Goal: Task Accomplishment & Management: Manage account settings

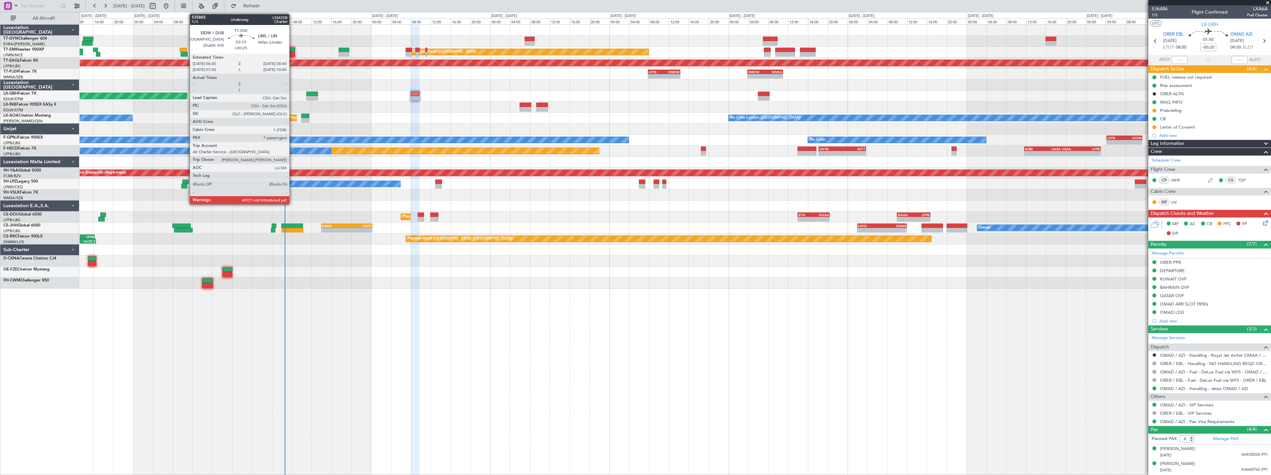
click at [293, 50] on div at bounding box center [289, 50] width 11 height 5
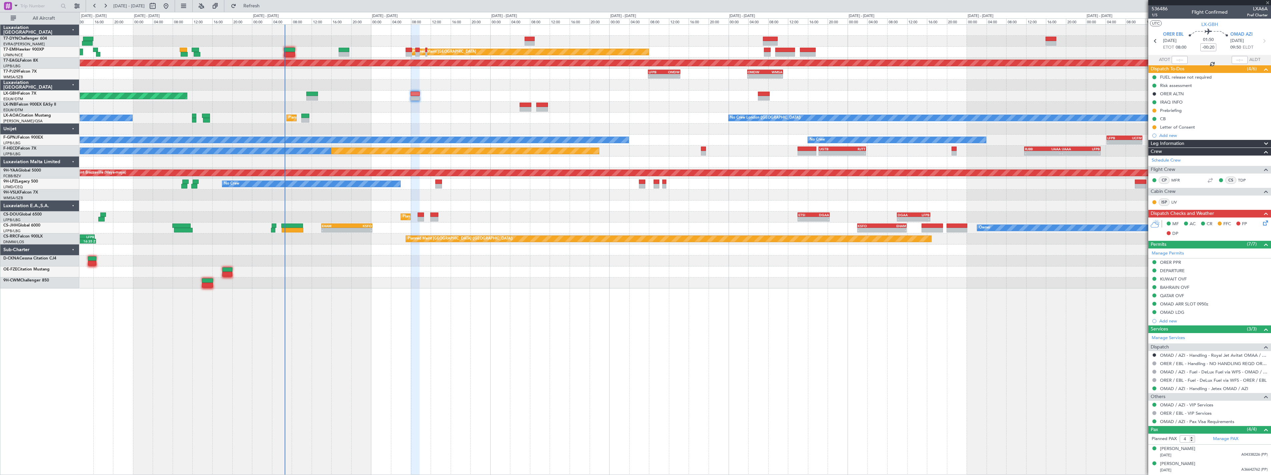
type input "+00:25"
type input "7"
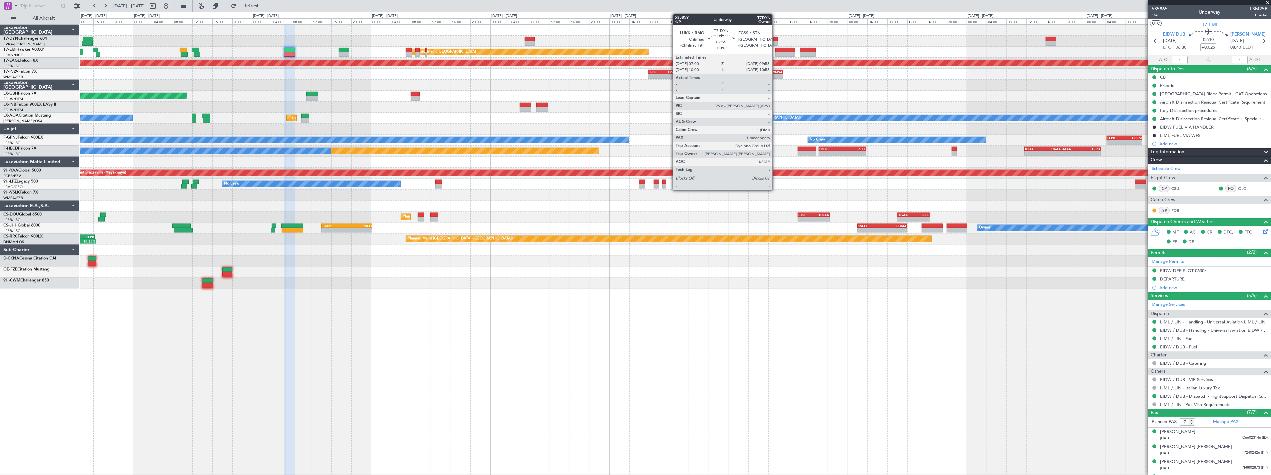
click at [776, 39] on div at bounding box center [770, 39] width 15 height 5
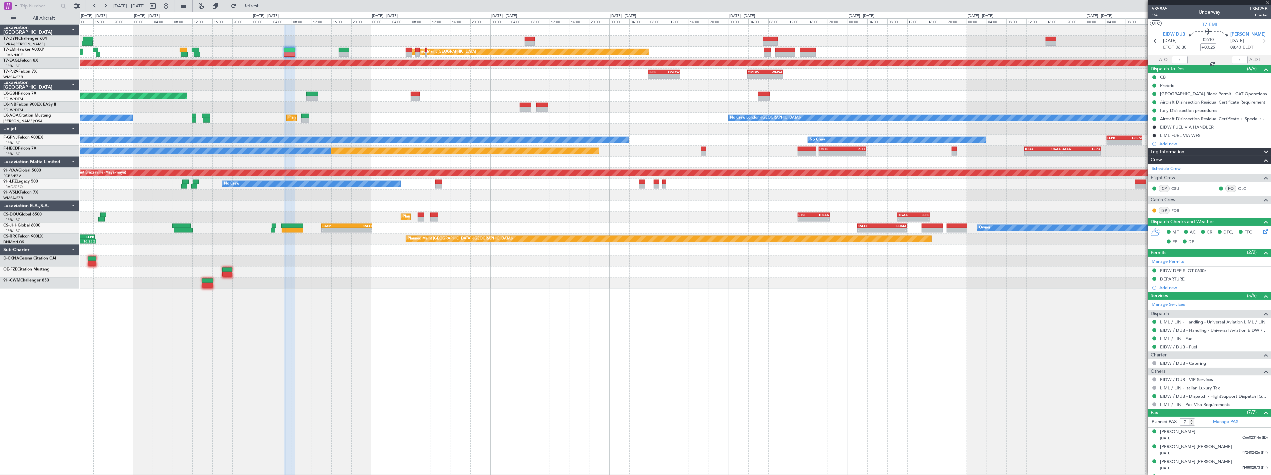
type input "+00:05"
type input "1"
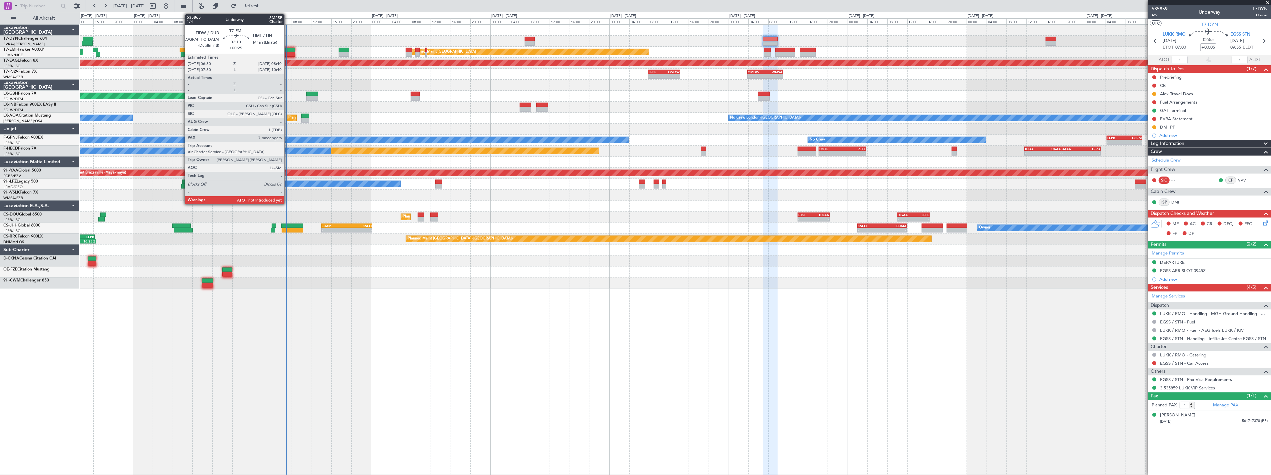
click at [288, 51] on div at bounding box center [289, 50] width 11 height 5
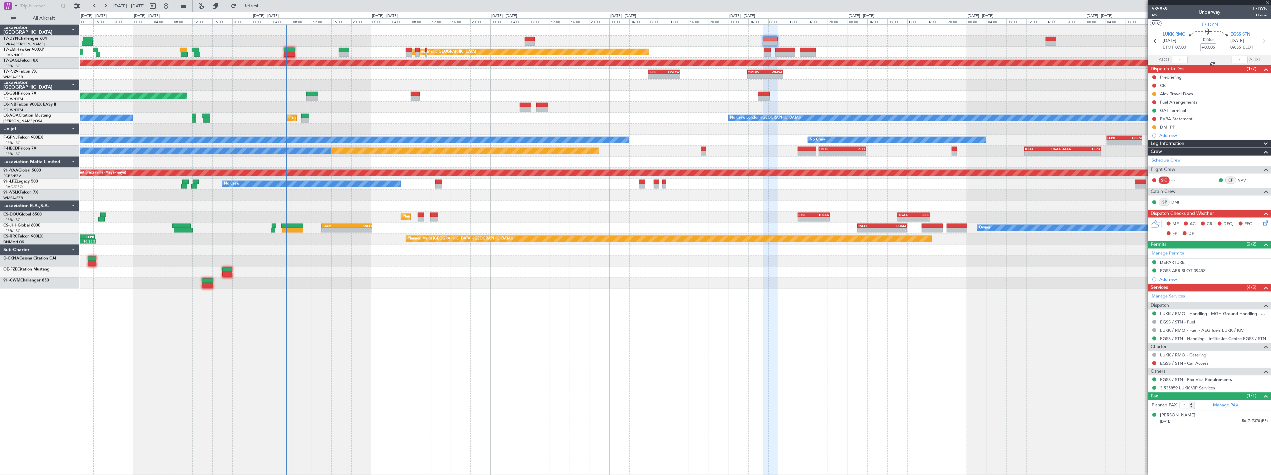
type input "+00:25"
type input "7"
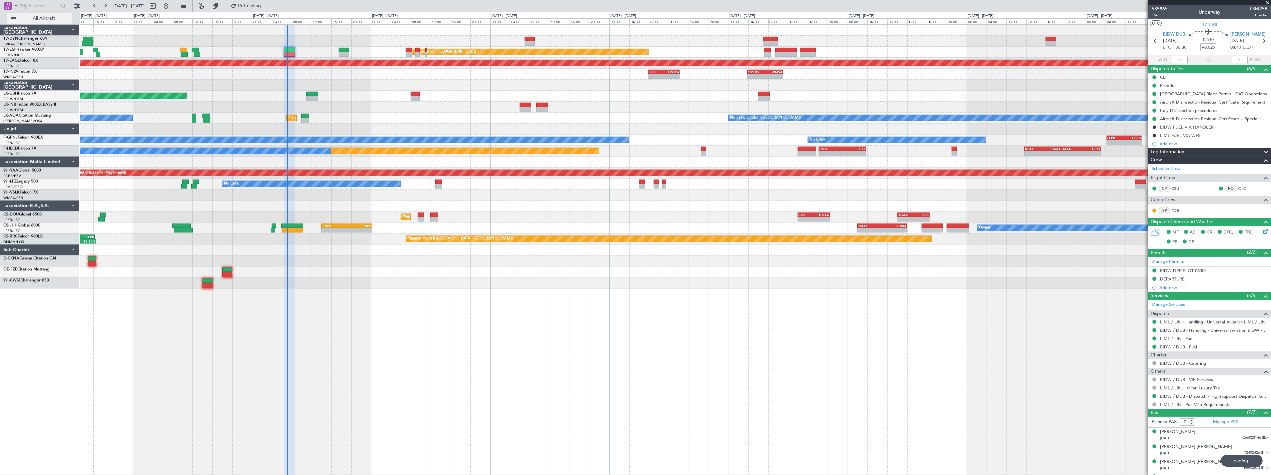
type input "06:59"
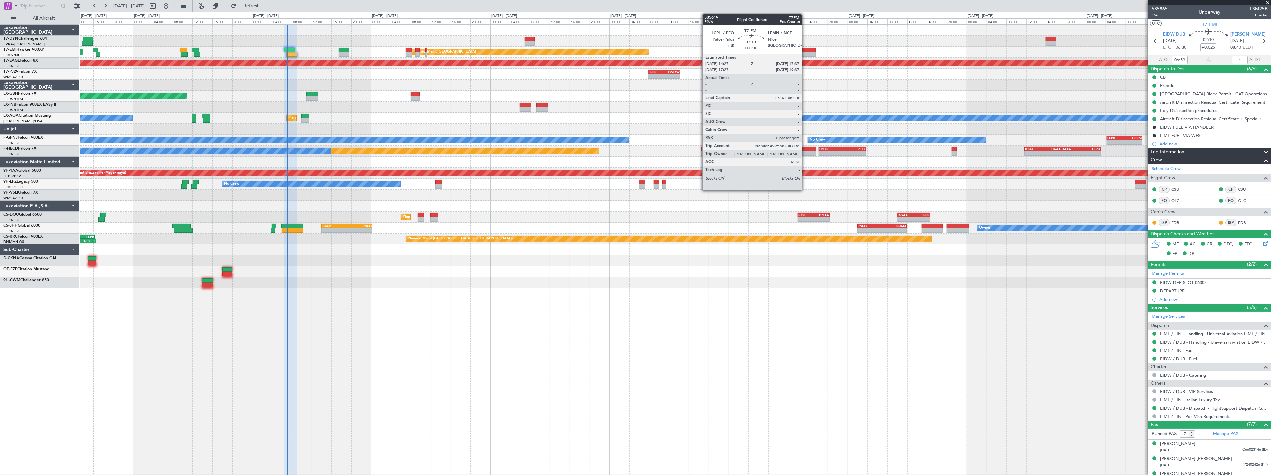
click at [805, 49] on div at bounding box center [808, 50] width 16 height 5
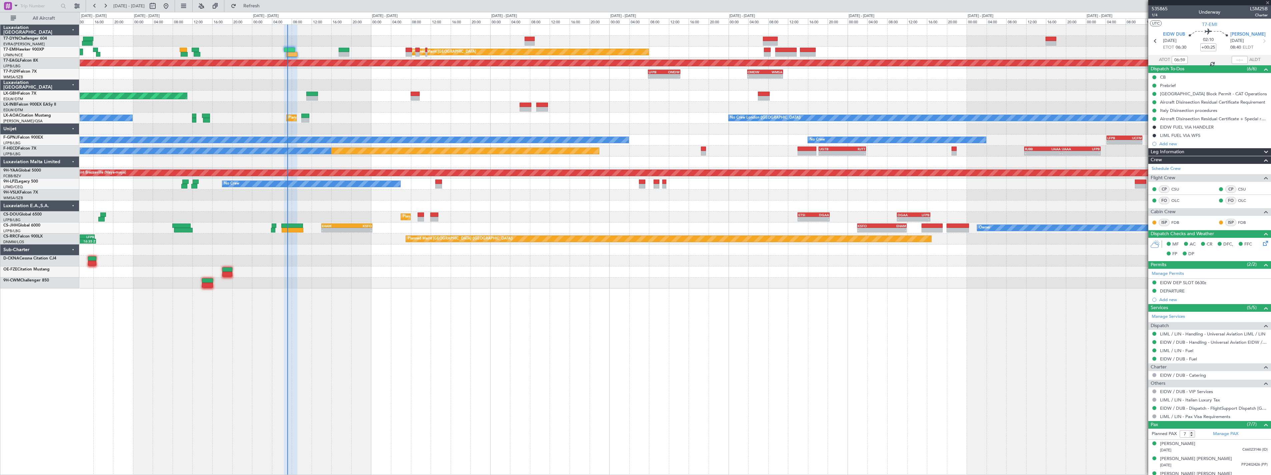
type input "0"
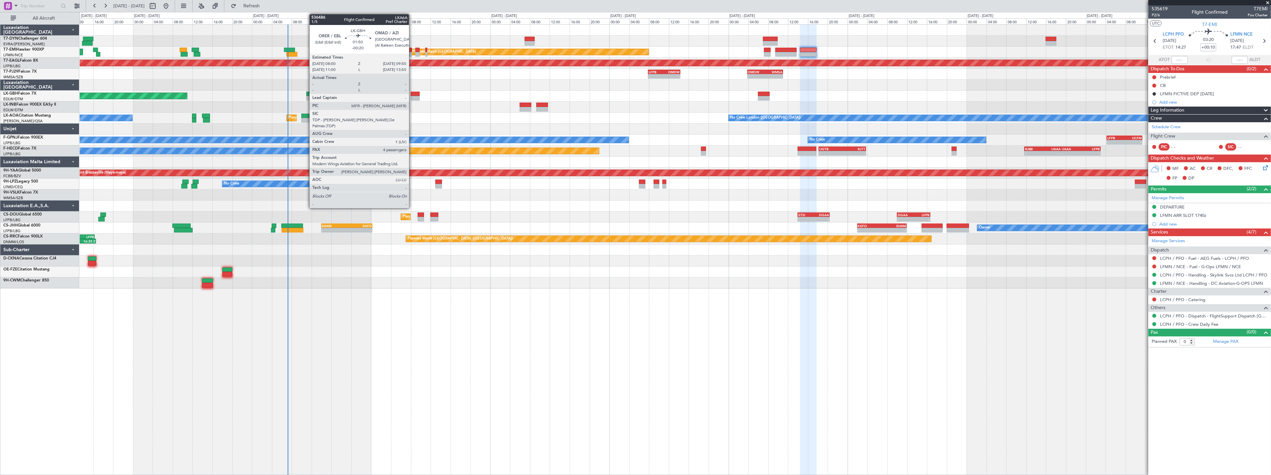
click at [412, 96] on div at bounding box center [415, 98] width 9 height 5
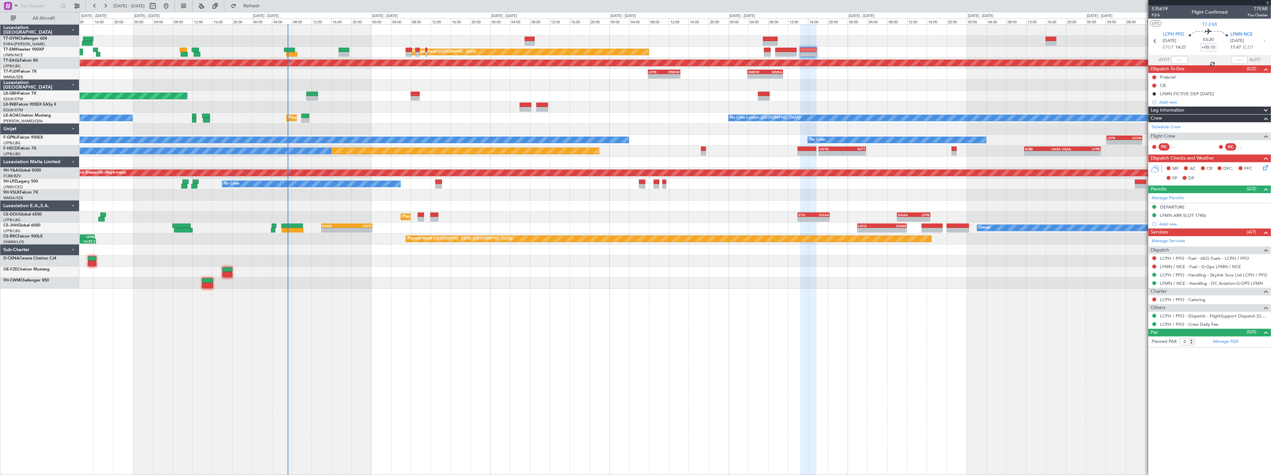
type input "-00:20"
type input "4"
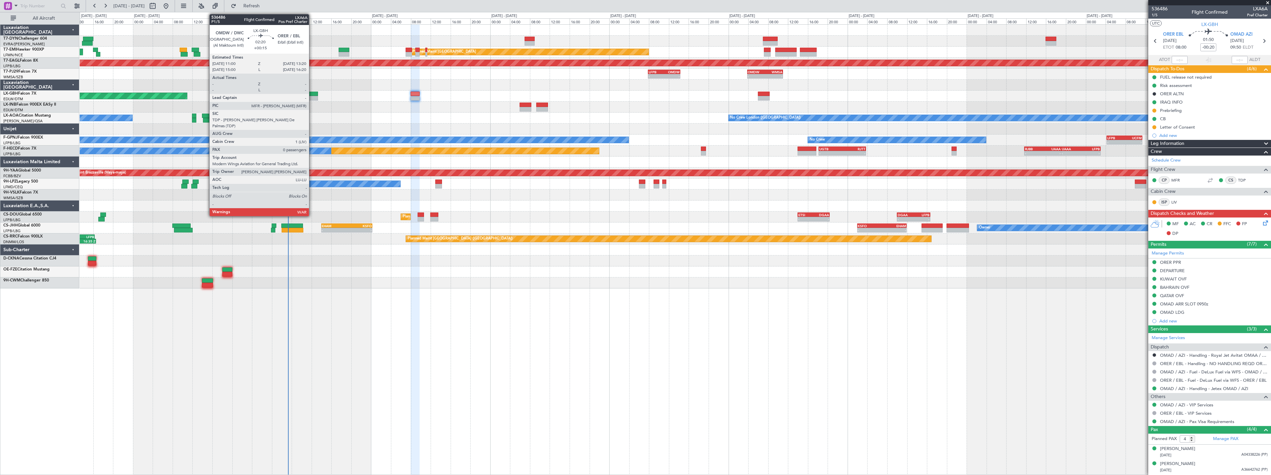
click at [312, 93] on div at bounding box center [312, 94] width 12 height 5
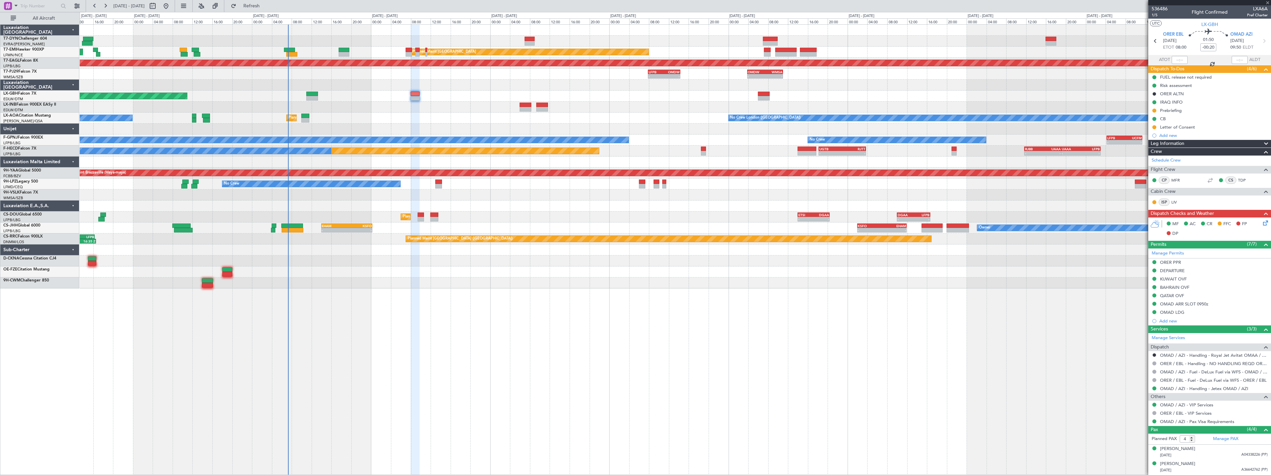
type input "+00:15"
type input "0"
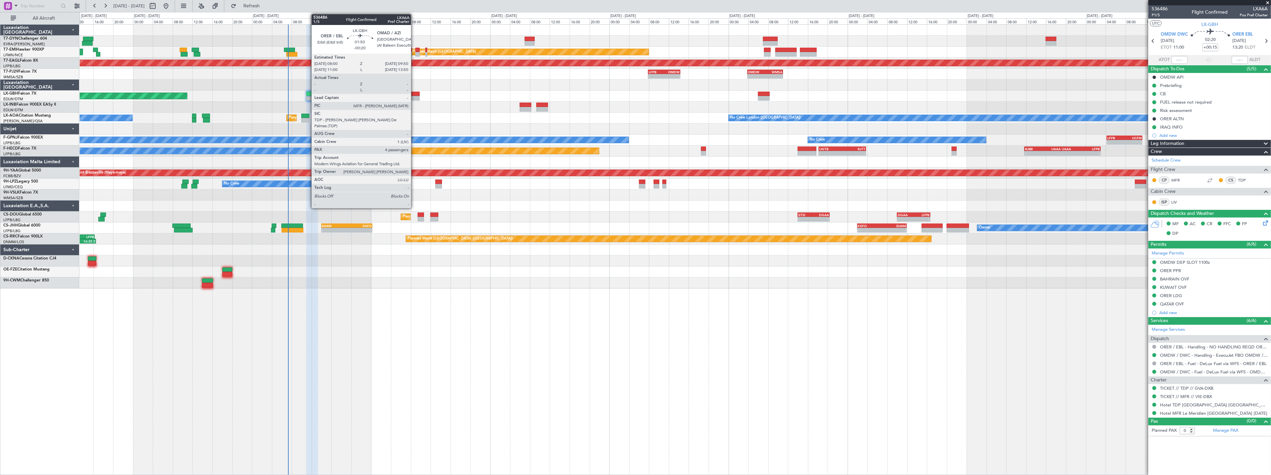
click at [414, 95] on div at bounding box center [415, 94] width 9 height 5
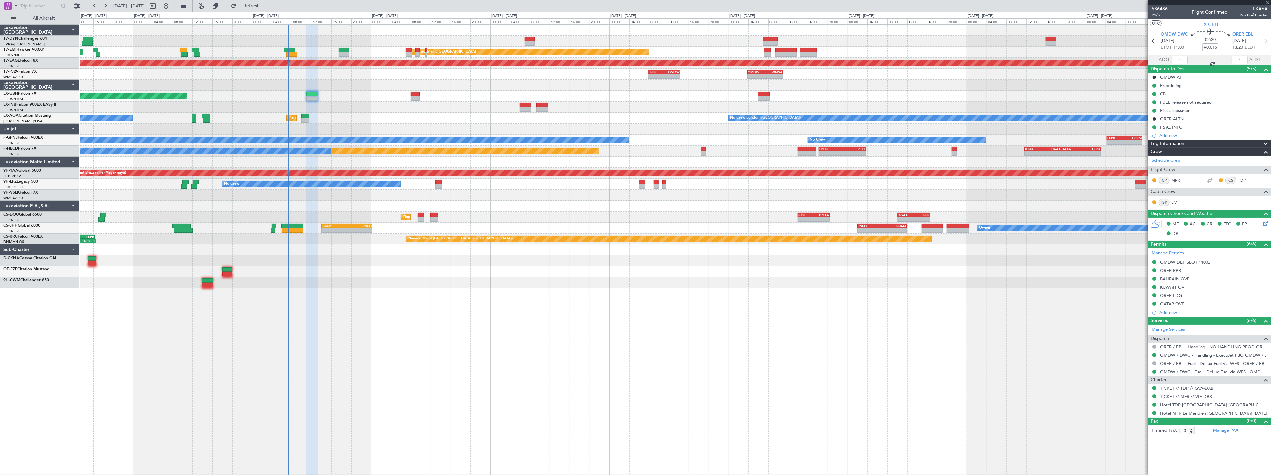
type input "-00:20"
type input "4"
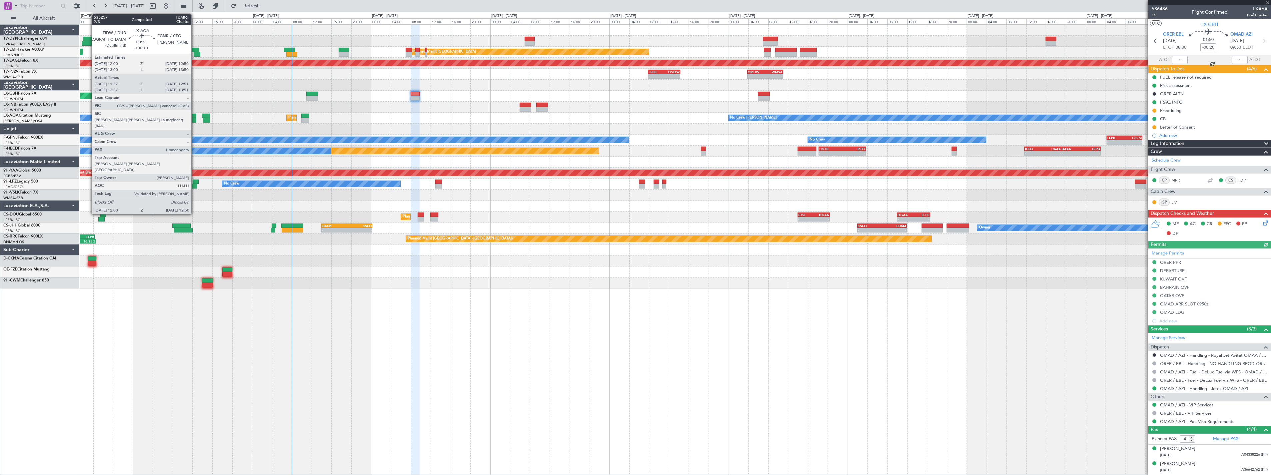
click at [195, 116] on div at bounding box center [194, 116] width 4 height 5
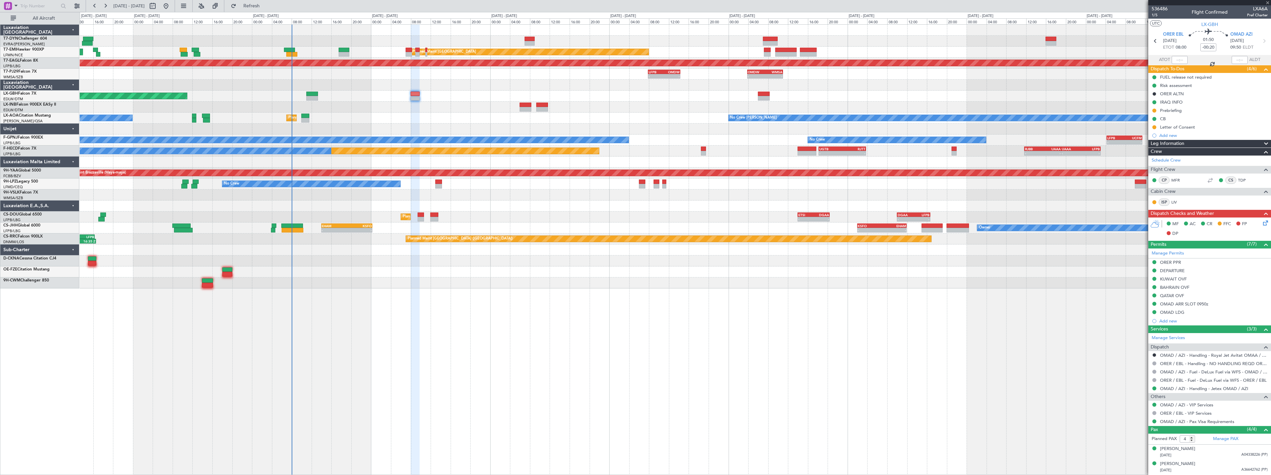
type input "+00:10"
type input "12:07"
type input "12:46"
type input "1"
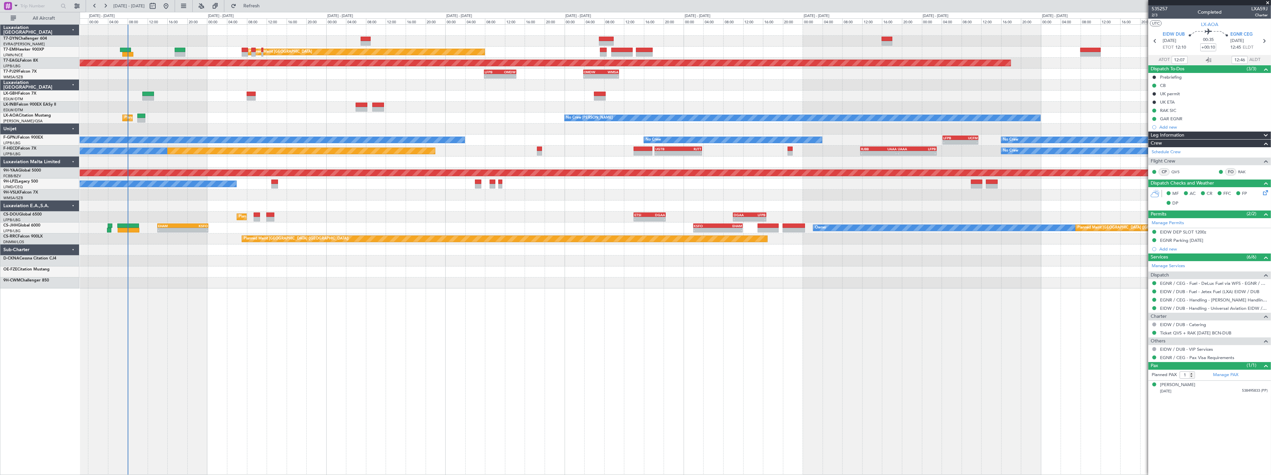
click at [192, 126] on div at bounding box center [675, 129] width 1191 height 11
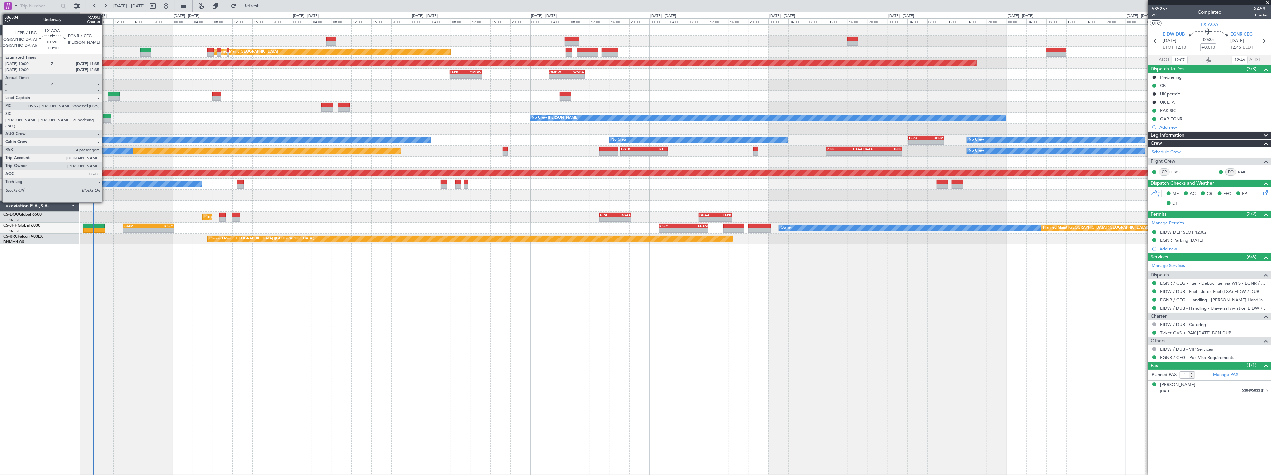
click at [105, 116] on div at bounding box center [107, 116] width 8 height 5
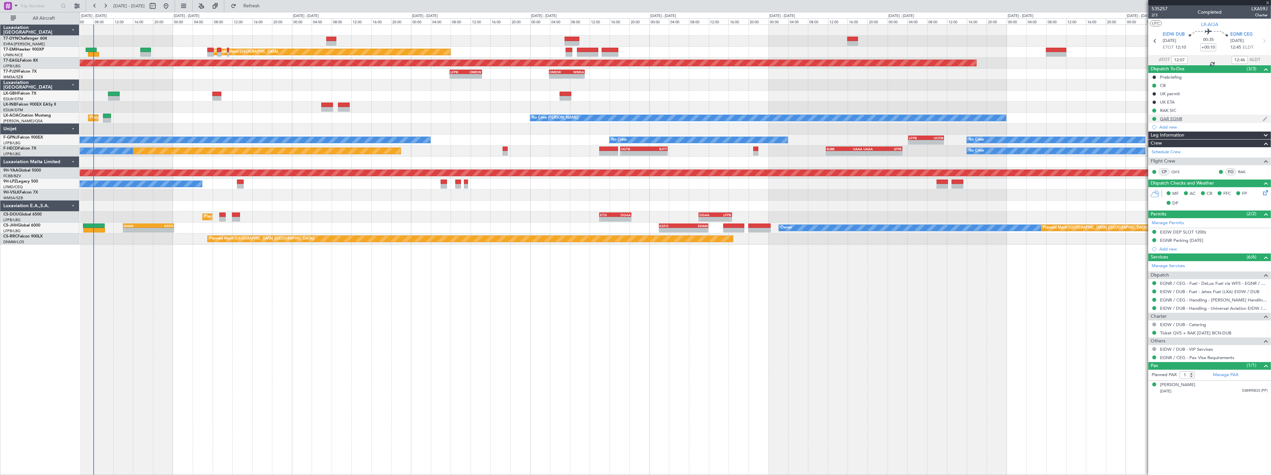
type input "4"
